Goal: Information Seeking & Learning: Learn about a topic

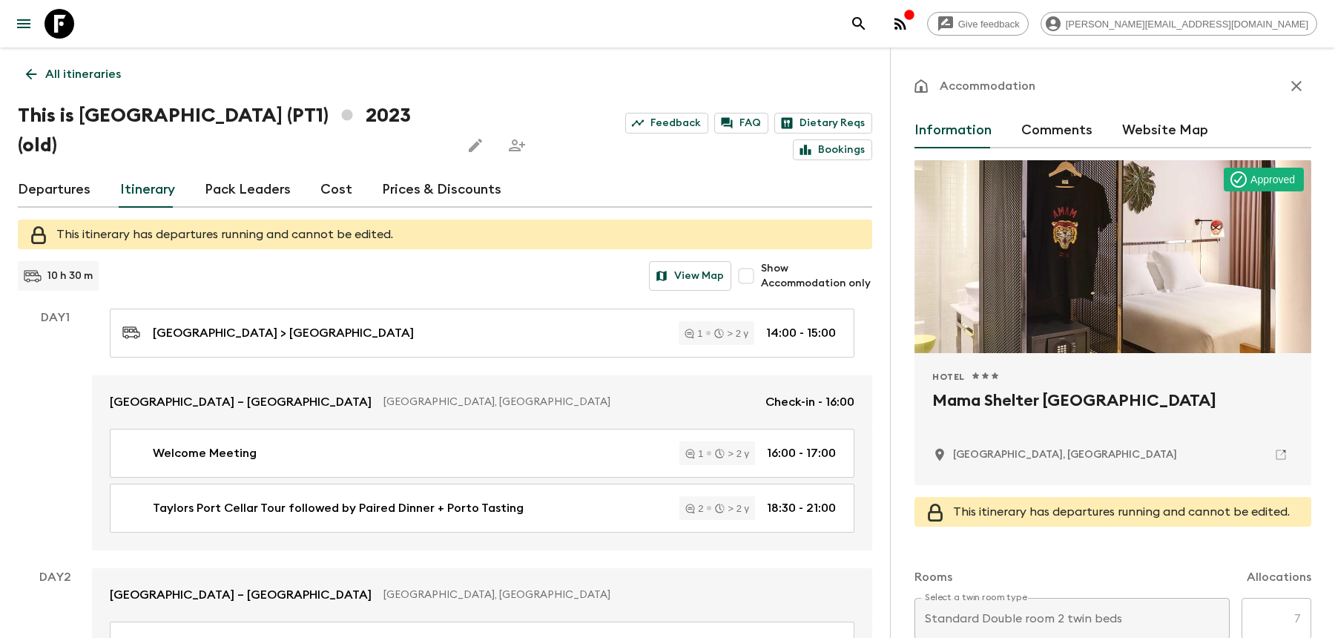
click at [867, 30] on icon "search adventures" at bounding box center [859, 24] width 18 height 18
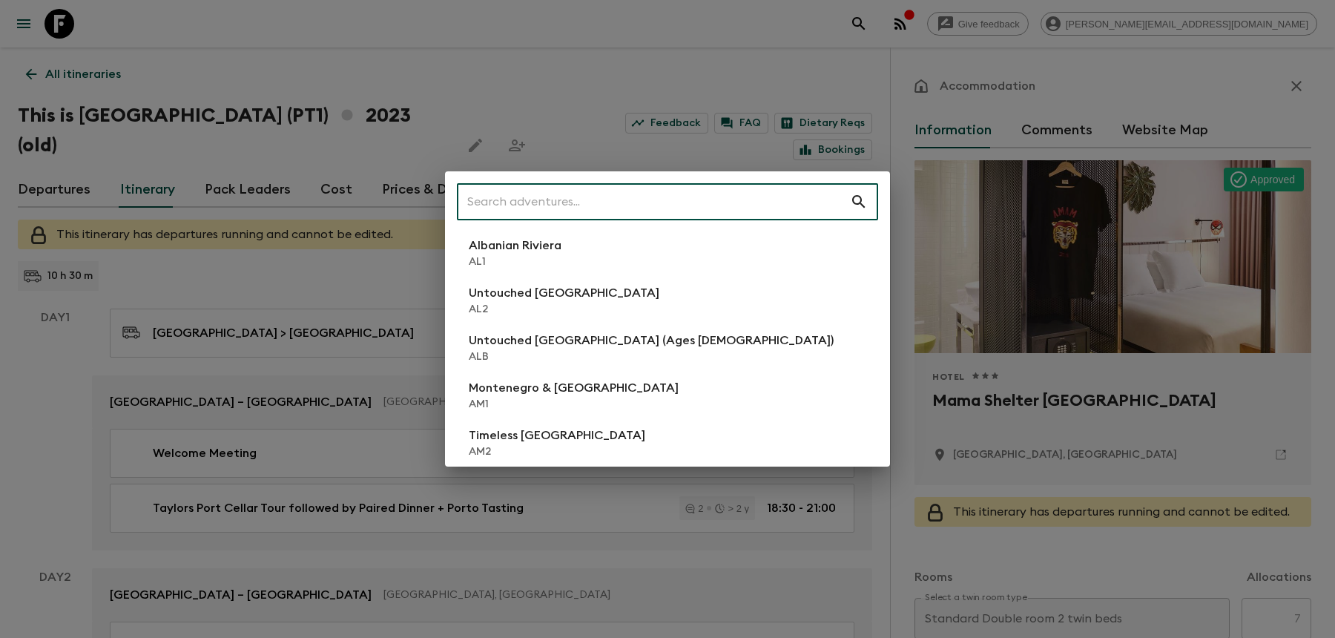
click at [730, 202] on input "text" at bounding box center [653, 202] width 393 height 42
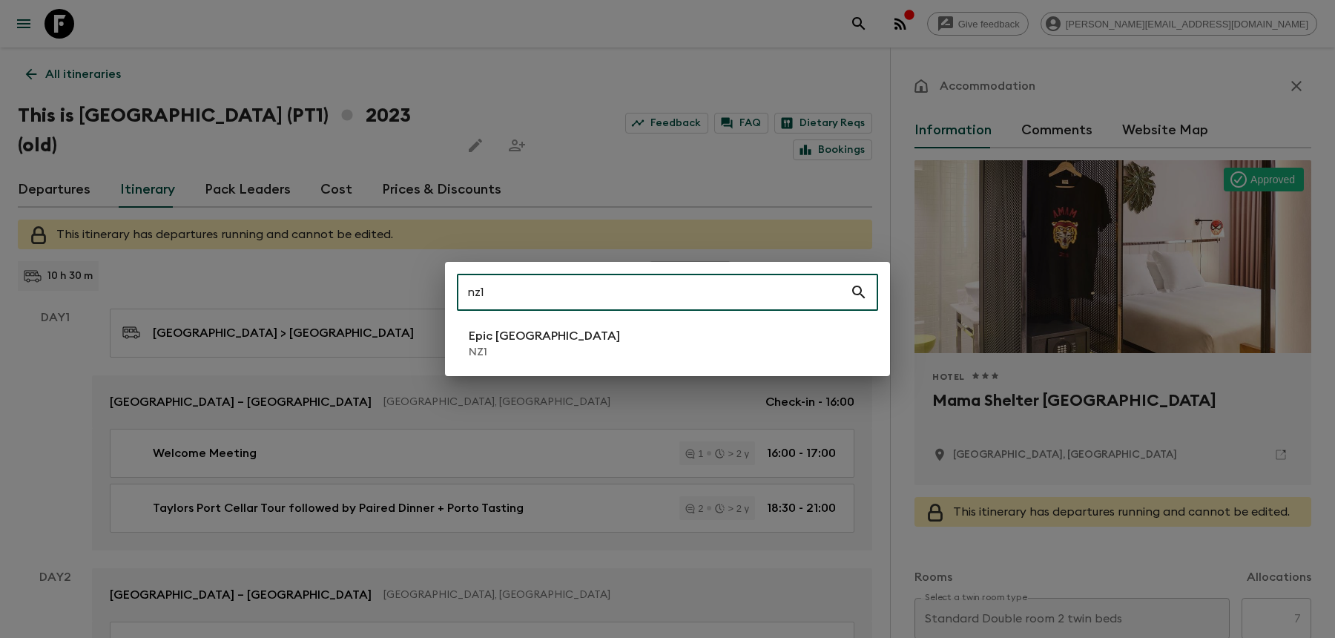
type input "nz1"
click at [558, 348] on p "NZ1" at bounding box center [544, 352] width 151 height 15
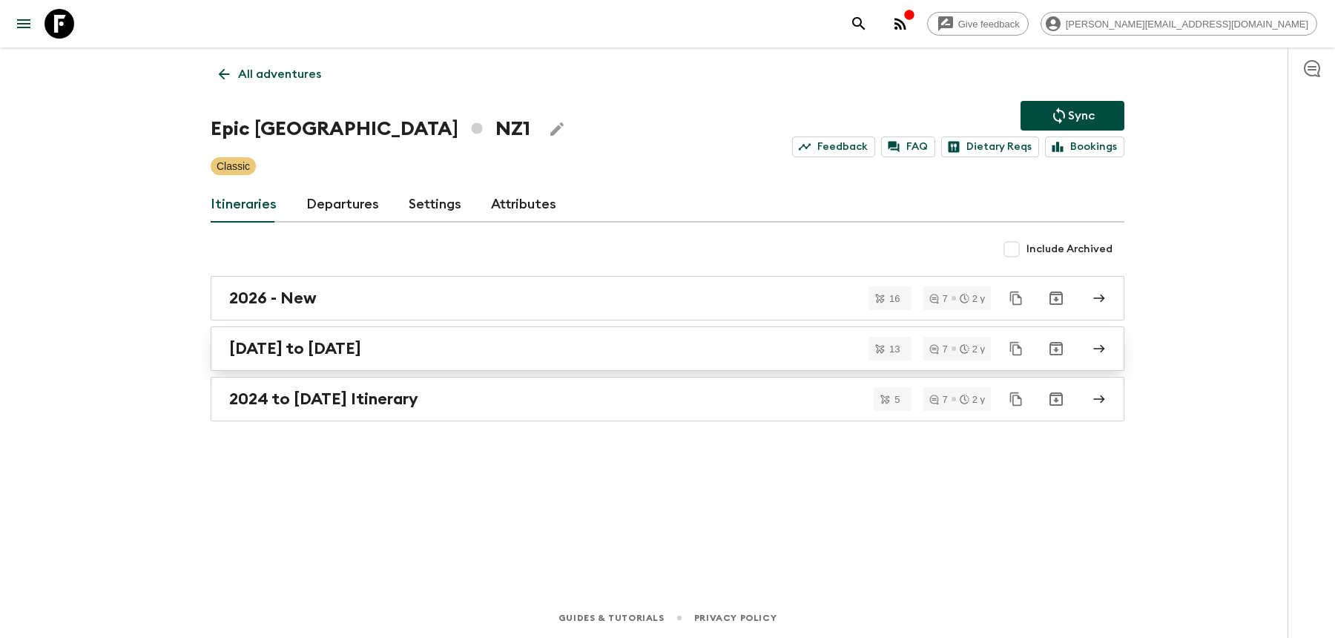
click at [475, 352] on div "[DATE] to [DATE]" at bounding box center [653, 348] width 848 height 19
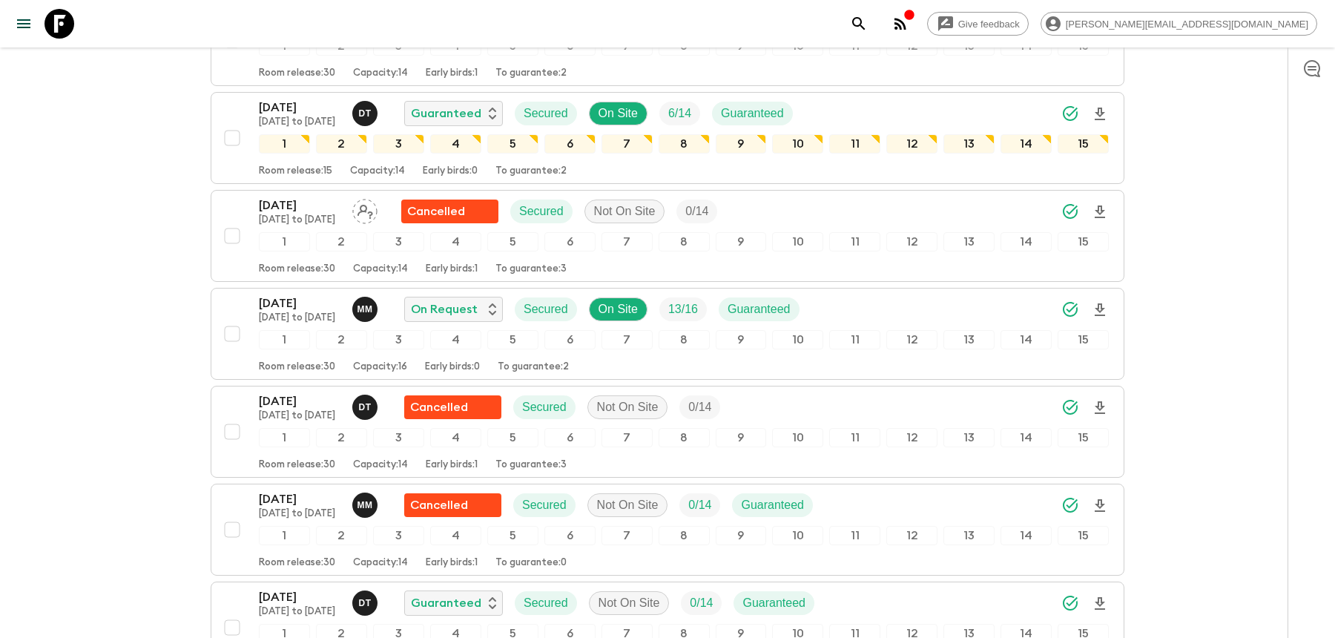
scroll to position [942, 0]
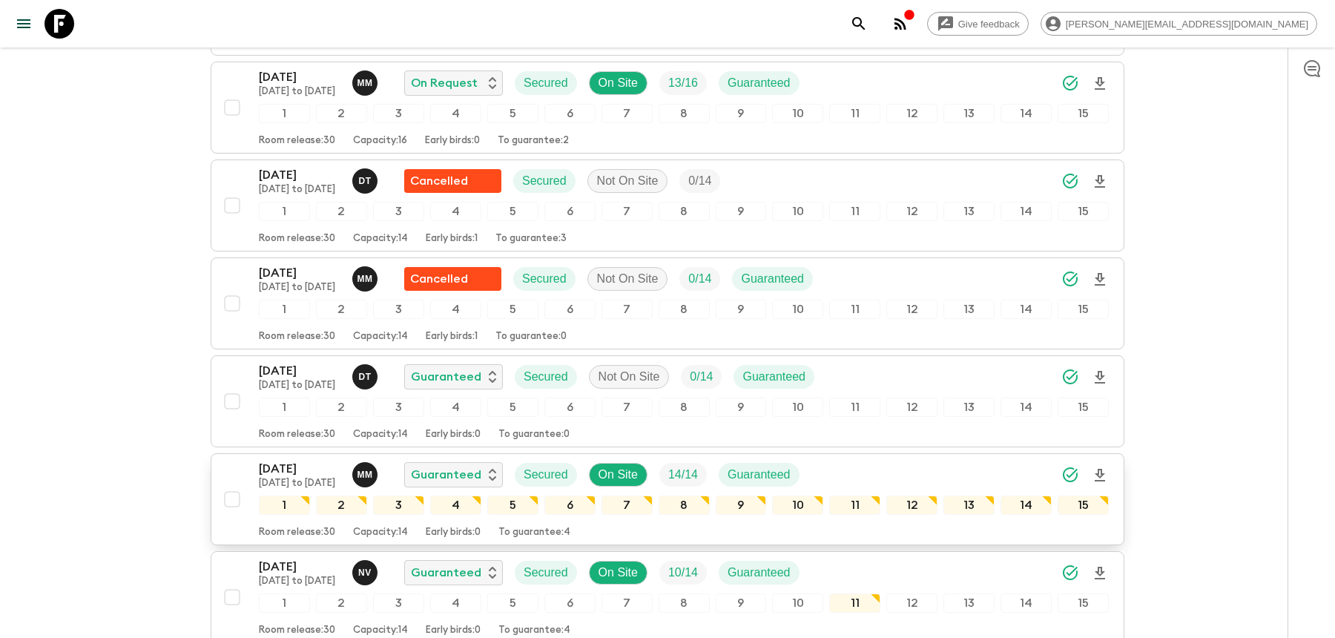
click at [855, 460] on div "[DATE] [DATE] to [DATE] M M Guaranteed Secured On Site 14 / 14 Guaranteed" at bounding box center [684, 475] width 850 height 30
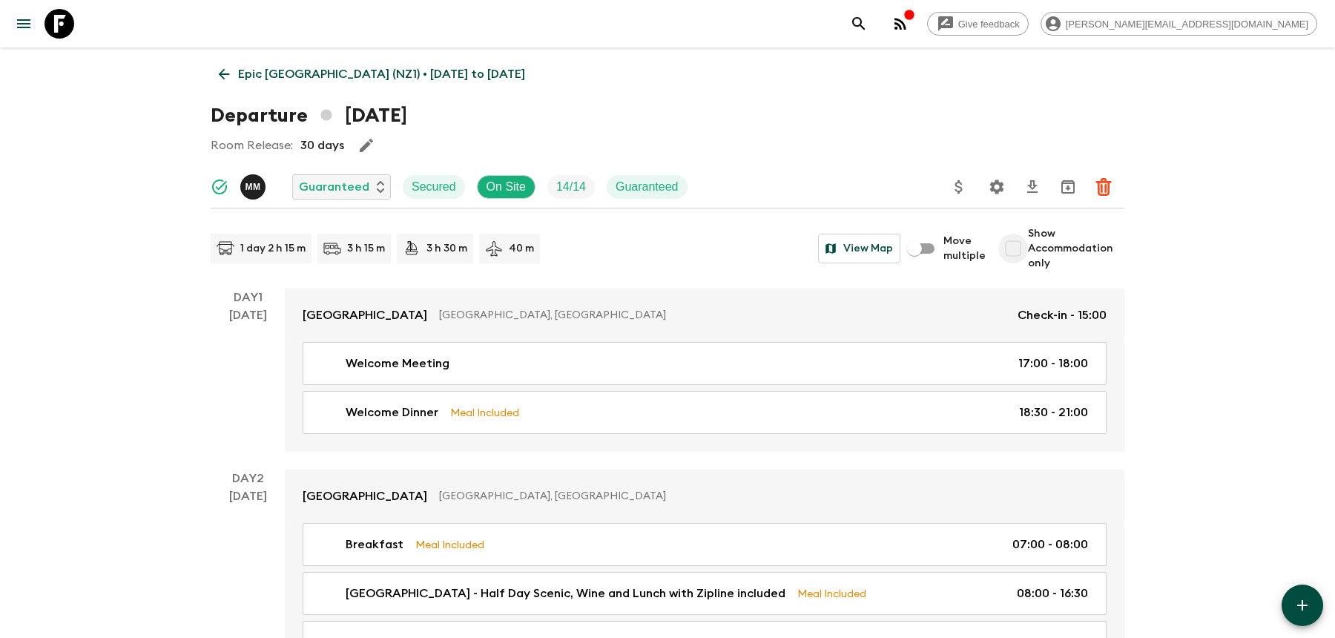
click at [1028, 256] on input "Show Accommodation only" at bounding box center [1013, 249] width 30 height 30
checkbox input "true"
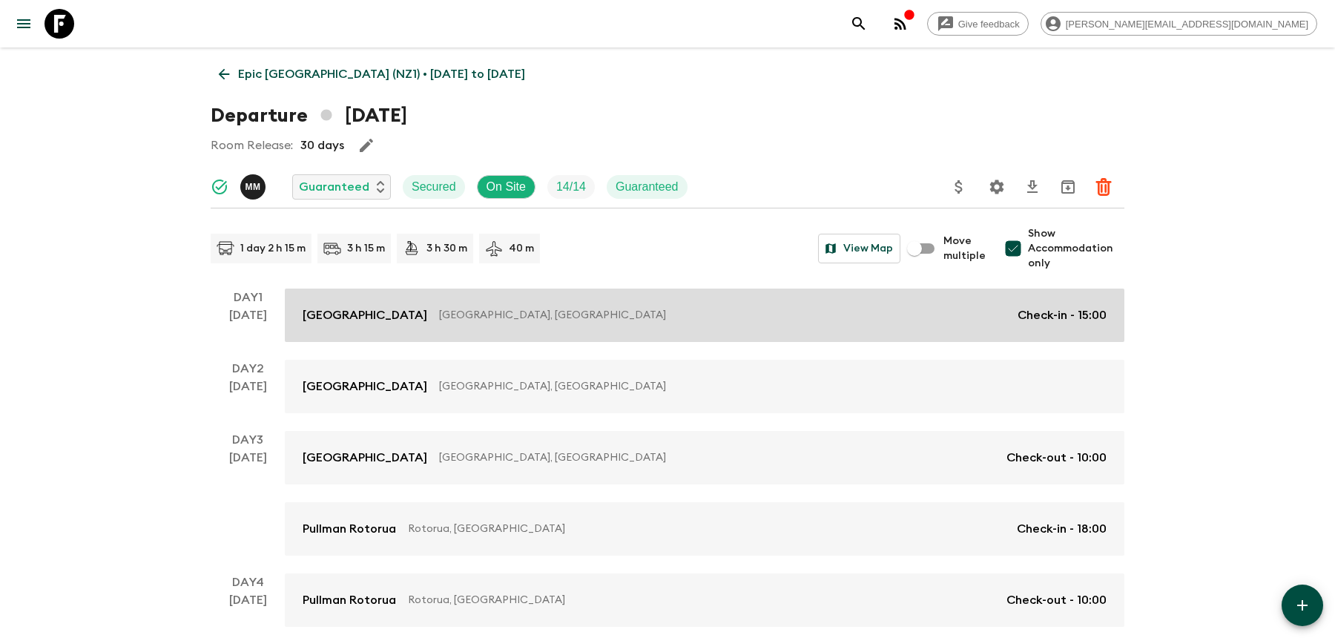
click at [907, 323] on link "[GEOGRAPHIC_DATA], [GEOGRAPHIC_DATA] Check-in - 15:00" at bounding box center [704, 314] width 839 height 53
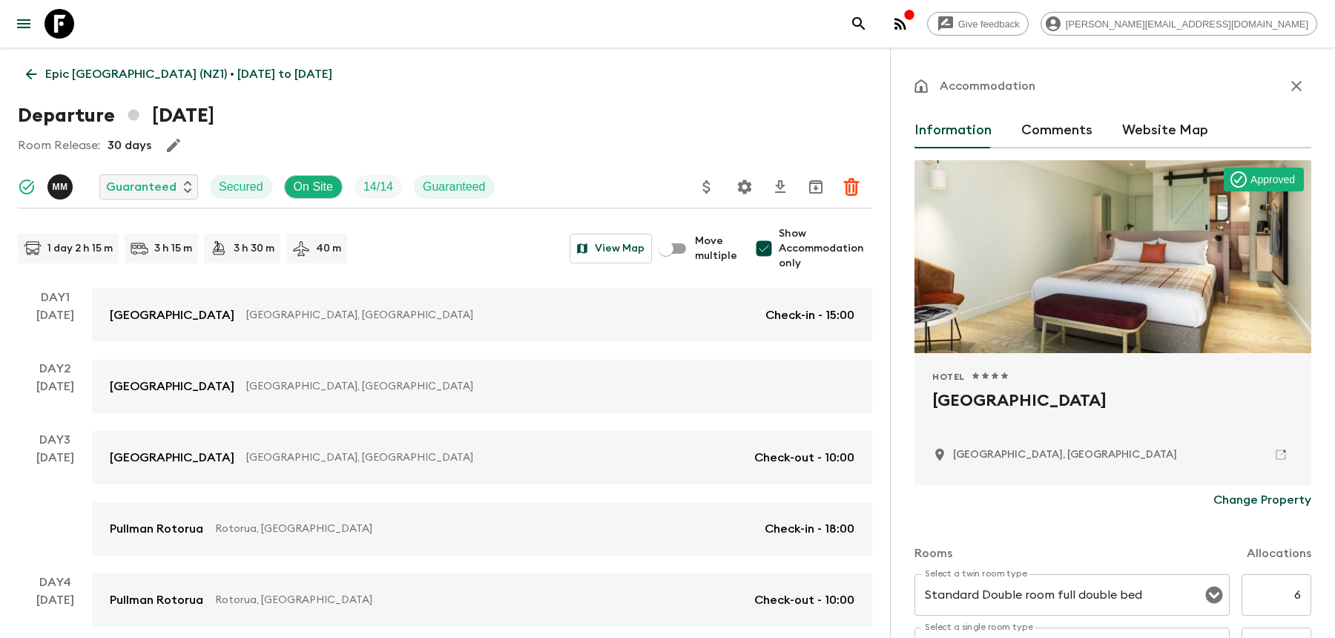
scroll to position [101, 0]
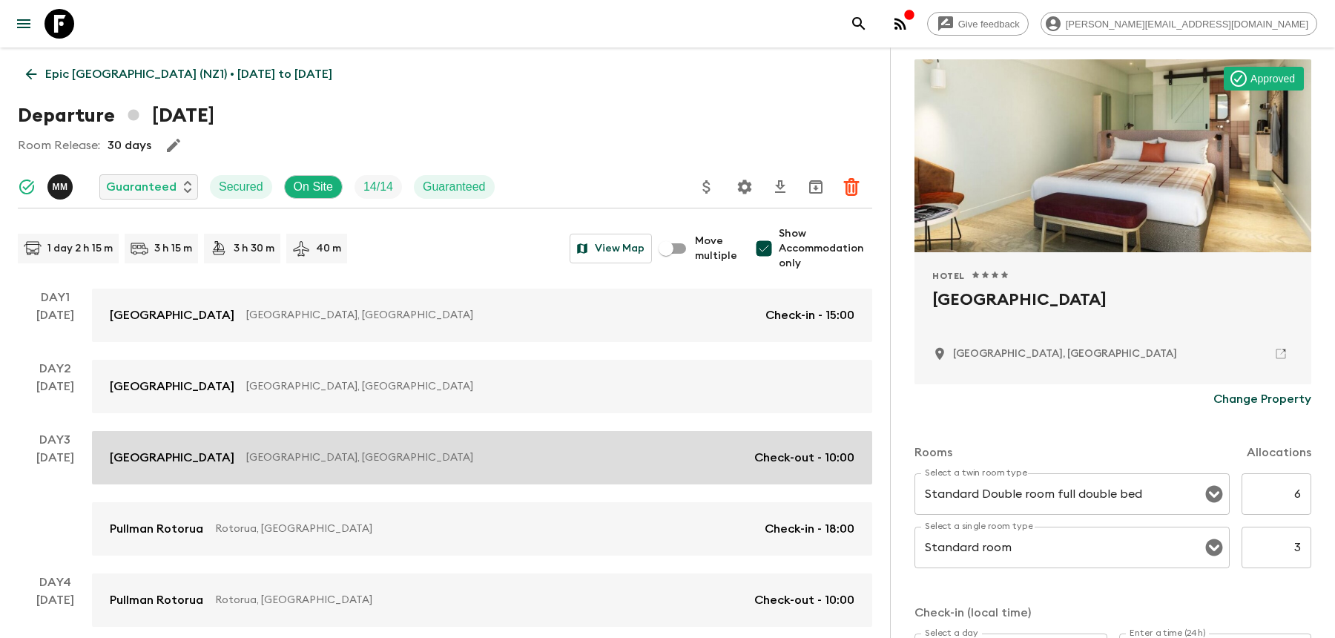
click at [560, 431] on link "[GEOGRAPHIC_DATA], [GEOGRAPHIC_DATA] Check-out - 10:00" at bounding box center [482, 457] width 780 height 53
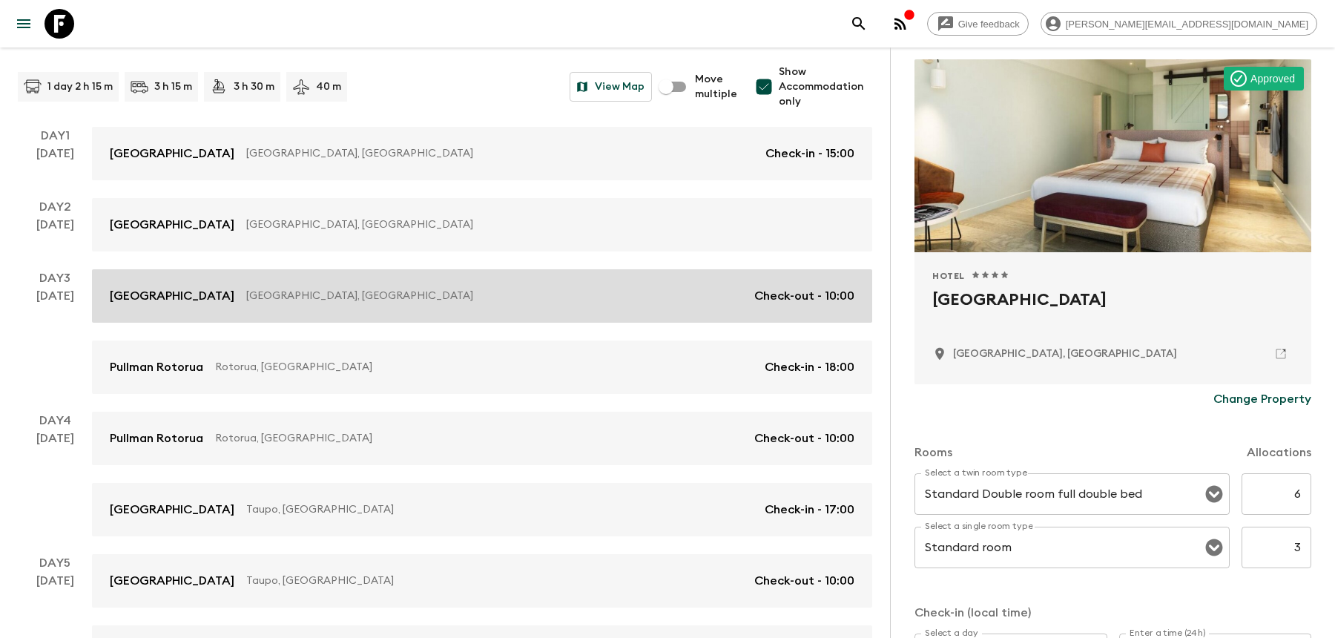
scroll to position [280, 0]
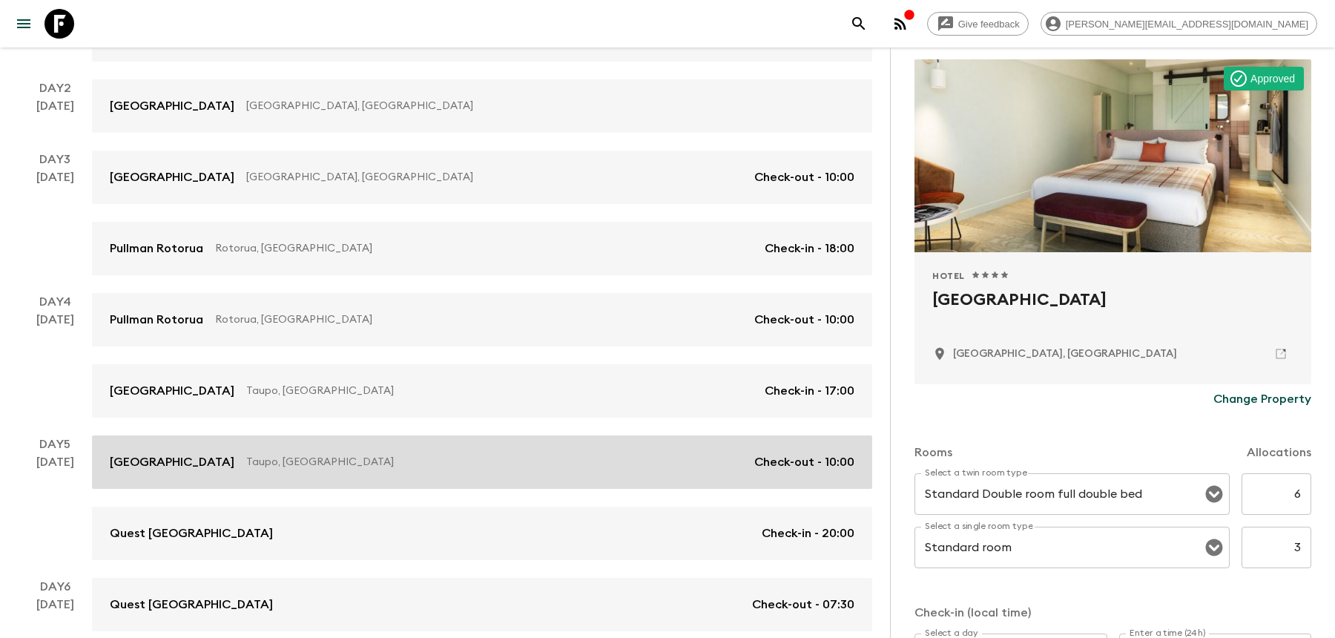
click at [563, 469] on link "[GEOGRAPHIC_DATA], [GEOGRAPHIC_DATA] Check-out - 10:00" at bounding box center [482, 461] width 780 height 53
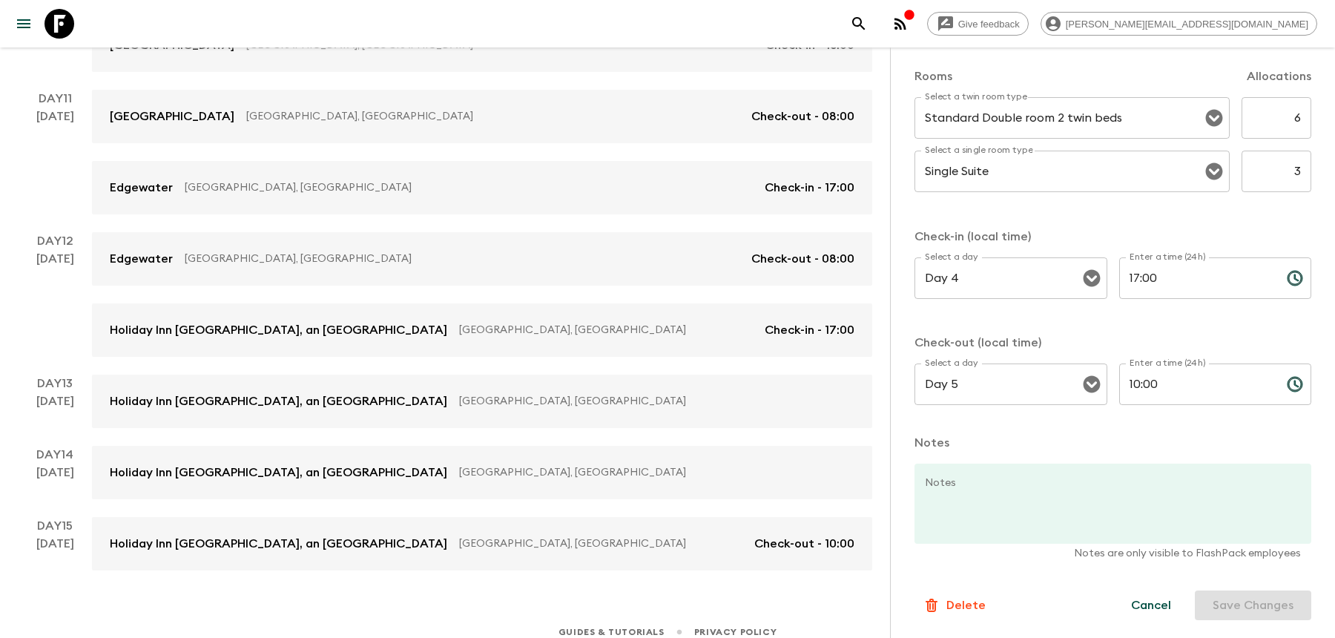
scroll to position [1422, 0]
